Goal: Task Accomplishment & Management: Complete application form

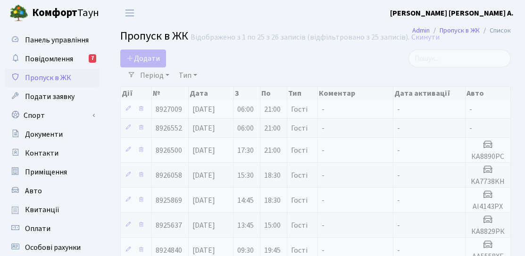
select select "25"
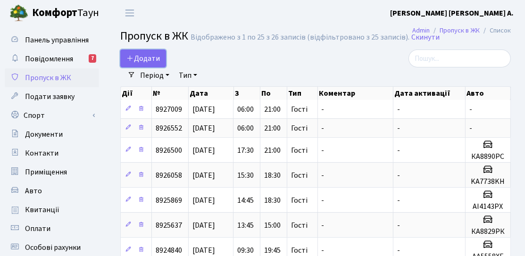
click at [153, 63] on span "Додати" at bounding box center [143, 58] width 34 height 10
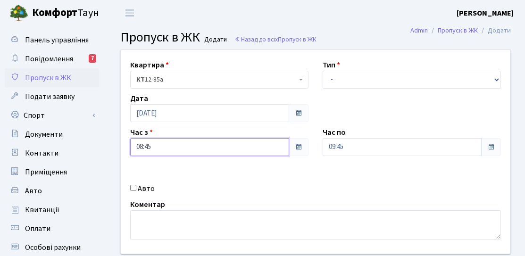
click at [180, 152] on input "08:45" at bounding box center [209, 147] width 159 height 18
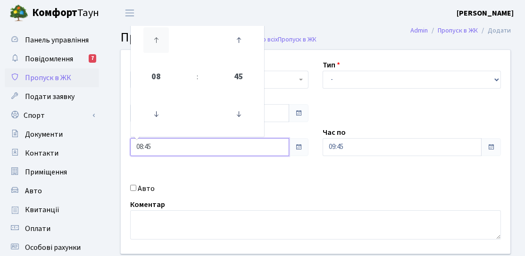
click at [165, 49] on icon at bounding box center [155, 39] width 25 height 25
click at [161, 117] on icon at bounding box center [155, 113] width 25 height 25
click at [233, 113] on icon at bounding box center [238, 113] width 25 height 25
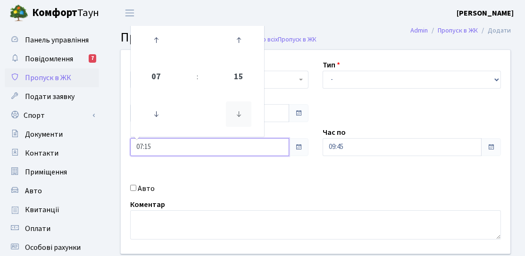
click at [226, 112] on icon at bounding box center [238, 113] width 25 height 25
type input "07:00"
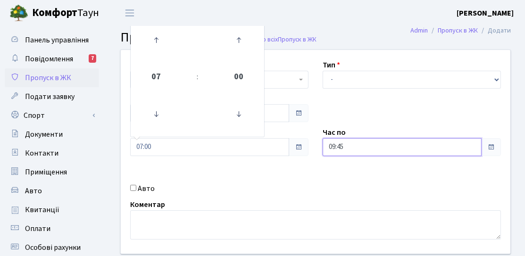
click at [399, 149] on input "09:45" at bounding box center [402, 147] width 159 height 18
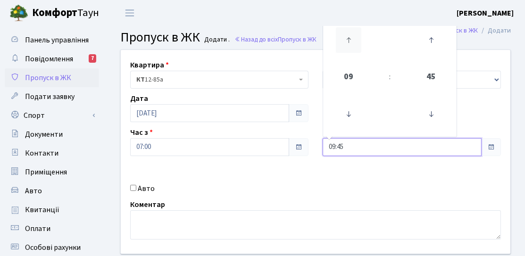
click at [356, 43] on icon at bounding box center [348, 39] width 25 height 25
click at [348, 43] on icon at bounding box center [348, 39] width 25 height 25
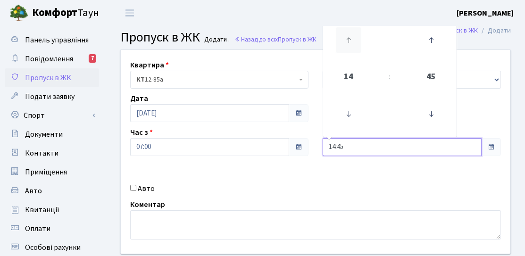
click at [347, 43] on icon at bounding box center [348, 39] width 25 height 25
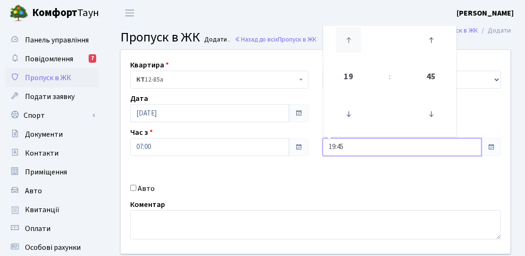
click at [347, 43] on icon at bounding box center [348, 39] width 25 height 25
click at [345, 108] on icon at bounding box center [348, 113] width 25 height 25
click at [429, 42] on icon at bounding box center [431, 39] width 25 height 25
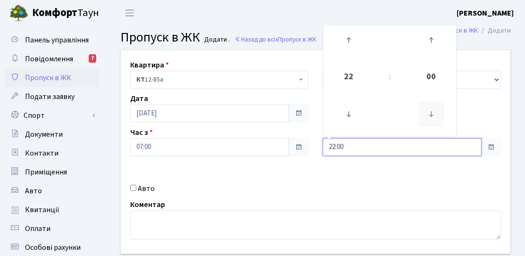
click at [429, 117] on icon at bounding box center [431, 113] width 25 height 25
type input "21:00"
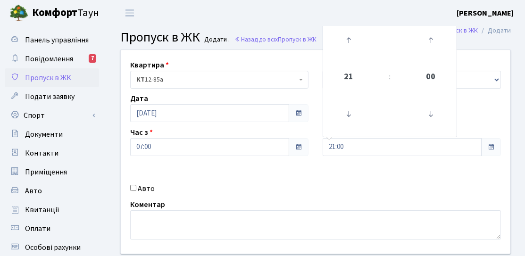
click at [378, 178] on div "Квартира <b>КТ</b>&nbsp;&nbsp;&nbsp;&nbsp;12-85а КТ 12-85а Тип - Доставка Таксі…" at bounding box center [316, 152] width 404 height 204
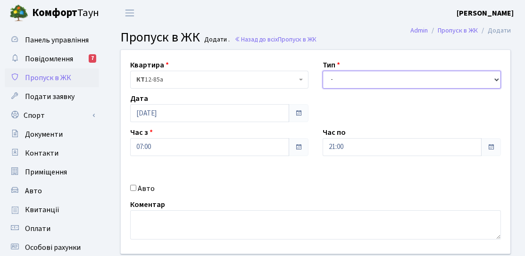
drag, startPoint x: 367, startPoint y: 77, endPoint x: 362, endPoint y: 86, distance: 9.9
click at [367, 77] on select "- Доставка Таксі Гості Сервіс" at bounding box center [412, 80] width 178 height 18
select select "3"
click at [323, 71] on select "- Доставка Таксі Гості Сервіс" at bounding box center [412, 80] width 178 height 18
click at [294, 168] on div "Квартира <b>КТ</b>&nbsp;&nbsp;&nbsp;&nbsp;12-85а КТ 12-85а Тип - Доставка Таксі…" at bounding box center [316, 152] width 404 height 204
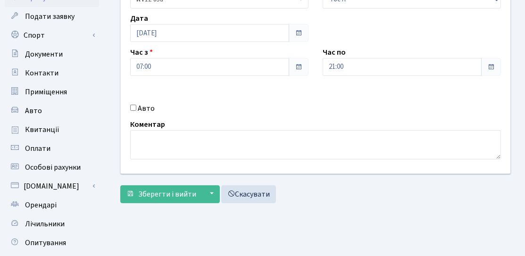
scroll to position [168, 0]
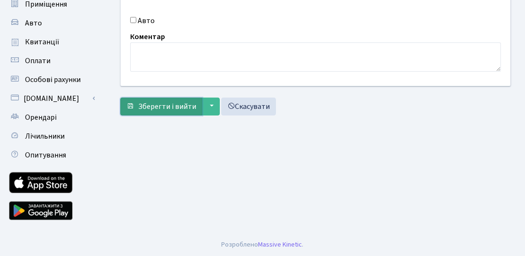
click at [180, 107] on span "Зберегти і вийти" at bounding box center [167, 106] width 58 height 10
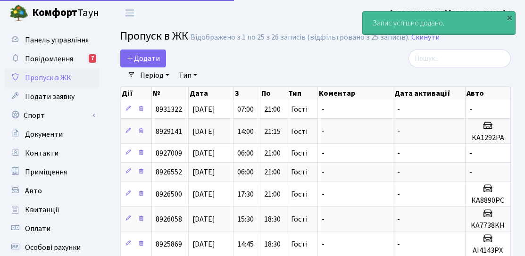
select select "25"
